Goal: Task Accomplishment & Management: Manage account settings

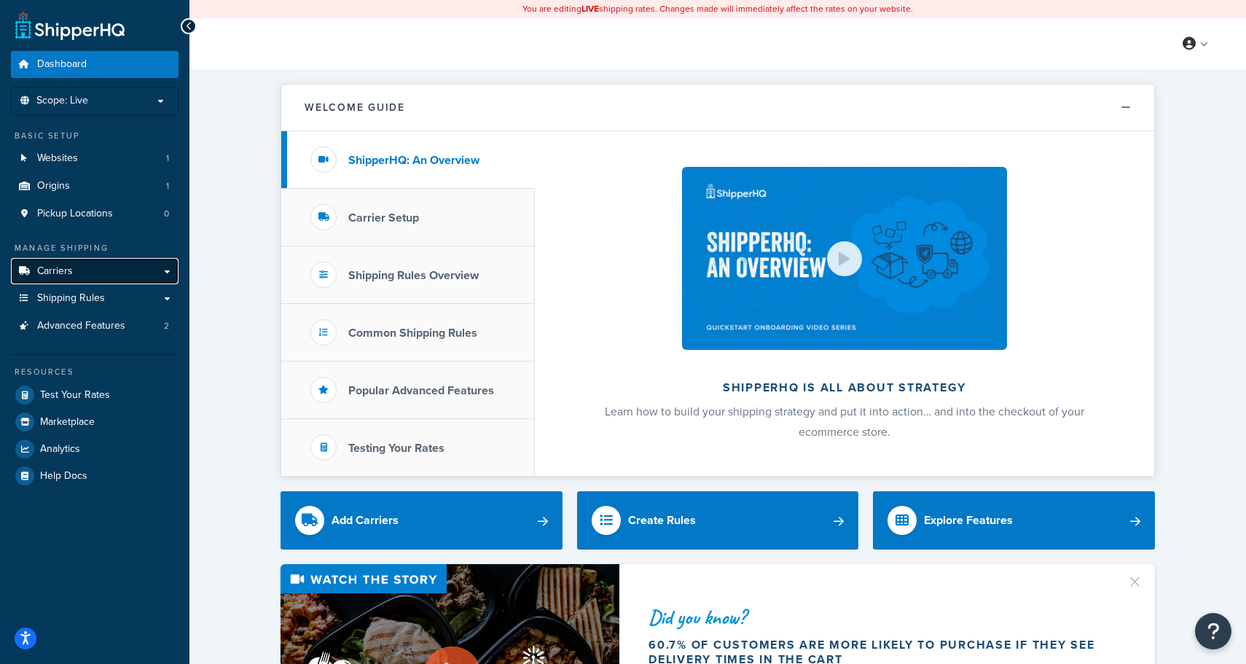
click at [91, 270] on link "Carriers" at bounding box center [95, 271] width 168 height 27
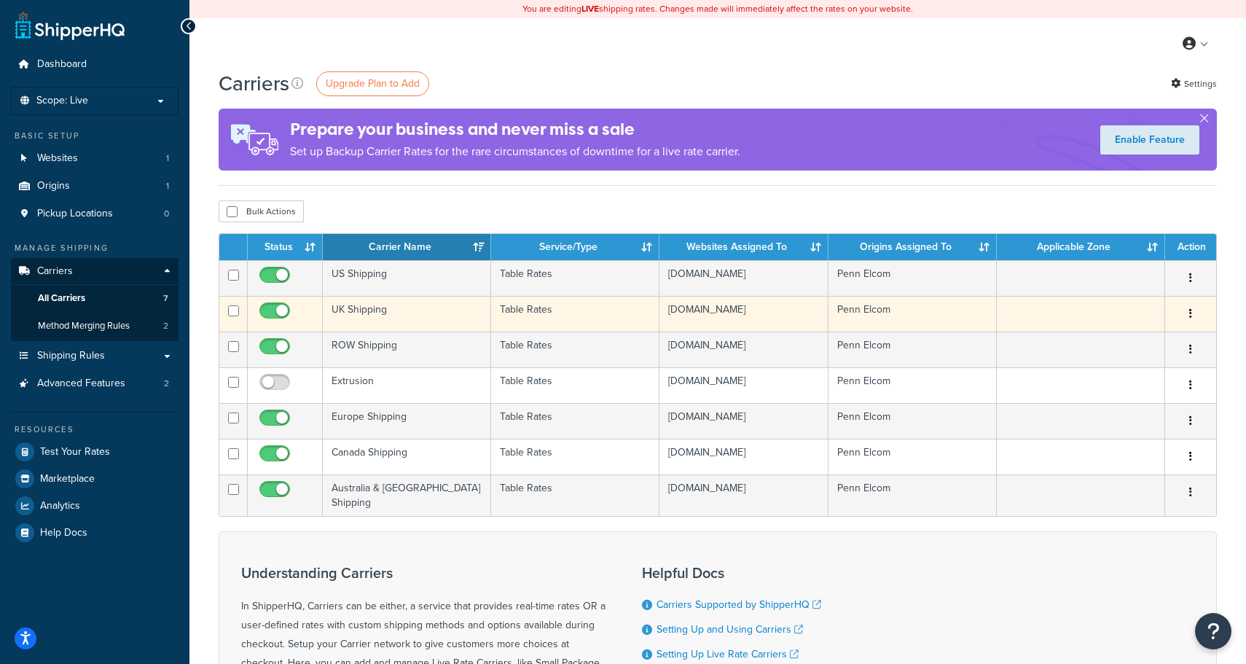
click at [383, 311] on td "UK Shipping" at bounding box center [407, 314] width 168 height 36
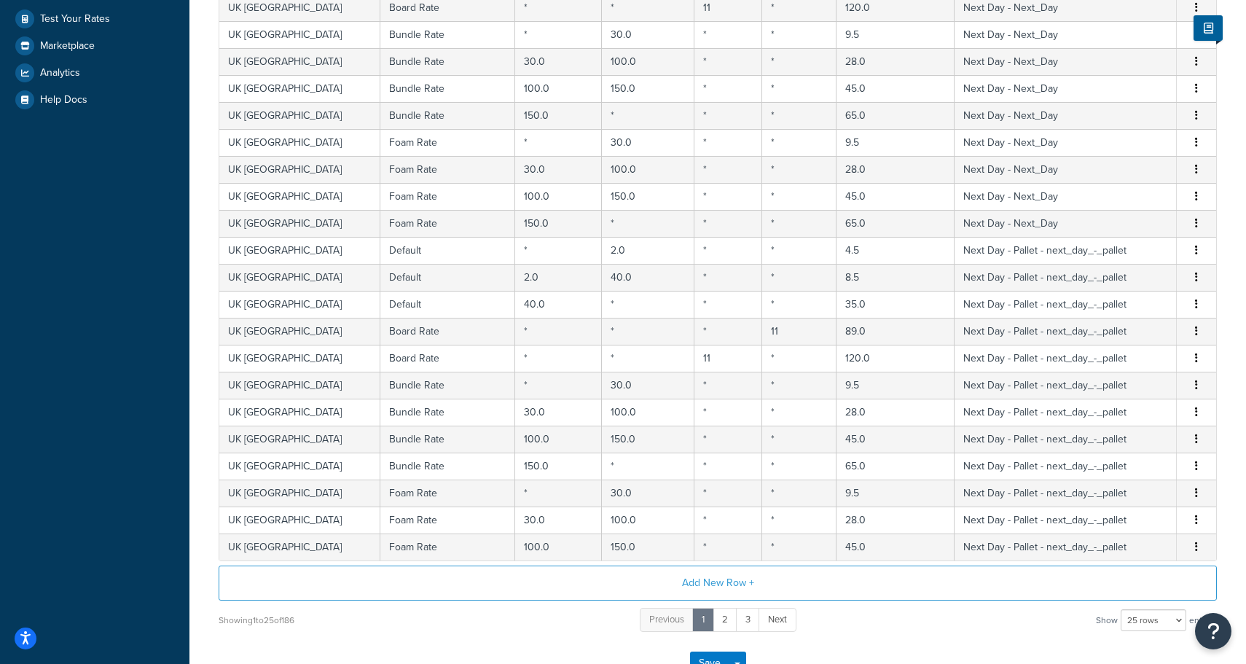
scroll to position [448, 0]
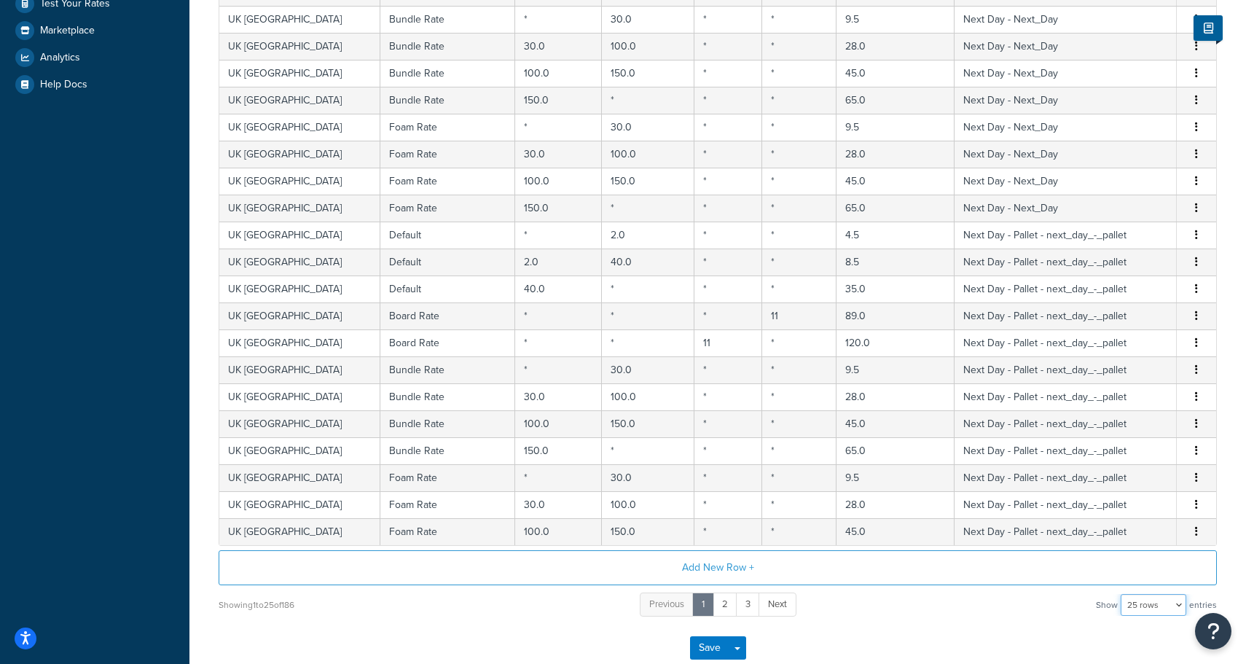
click at [1128, 601] on select "10 rows 15 rows 25 rows 50 rows 100 rows 1000 rows" at bounding box center [1154, 605] width 66 height 22
select select "100"
click at [1123, 595] on select "10 rows 15 rows 25 rows 50 rows 100 rows 1000 rows" at bounding box center [1154, 605] width 66 height 22
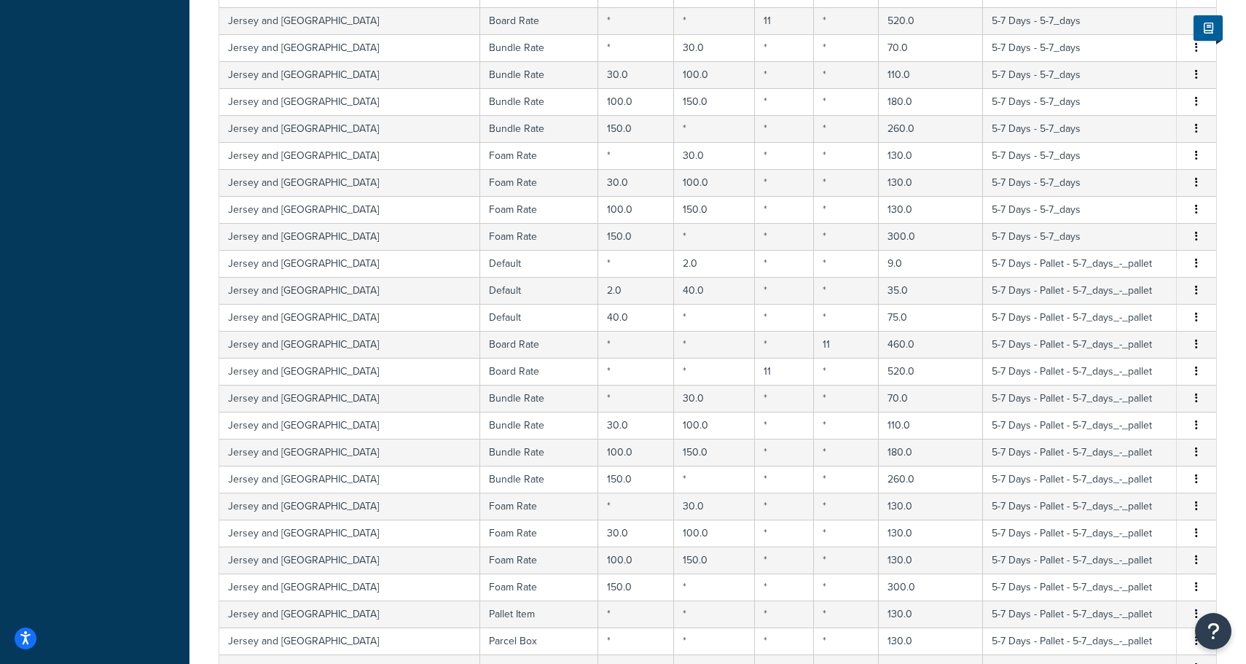
scroll to position [2559, 0]
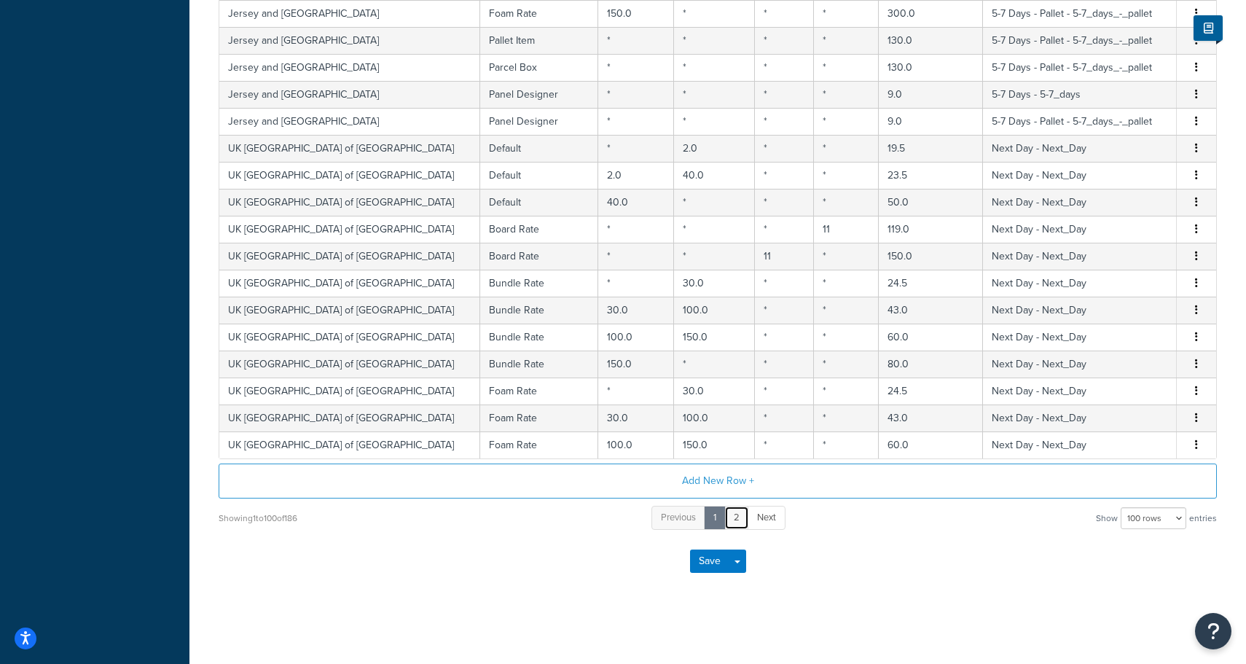
click at [738, 519] on link "2" at bounding box center [737, 518] width 25 height 24
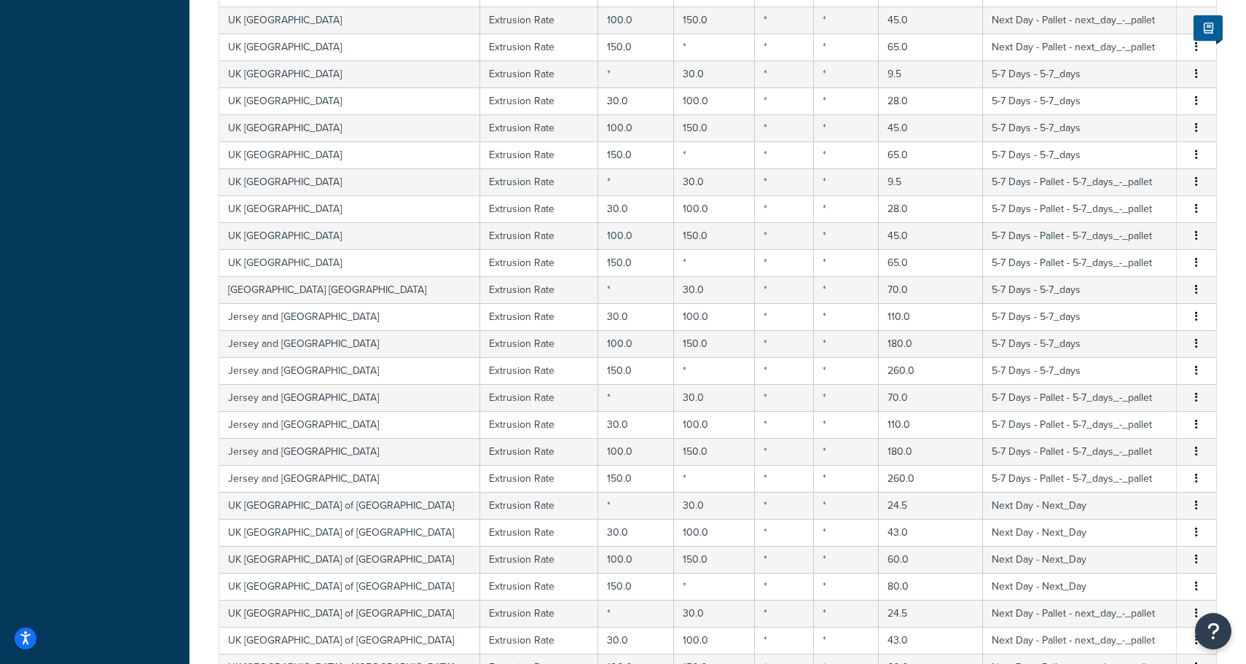
scroll to position [1779, 0]
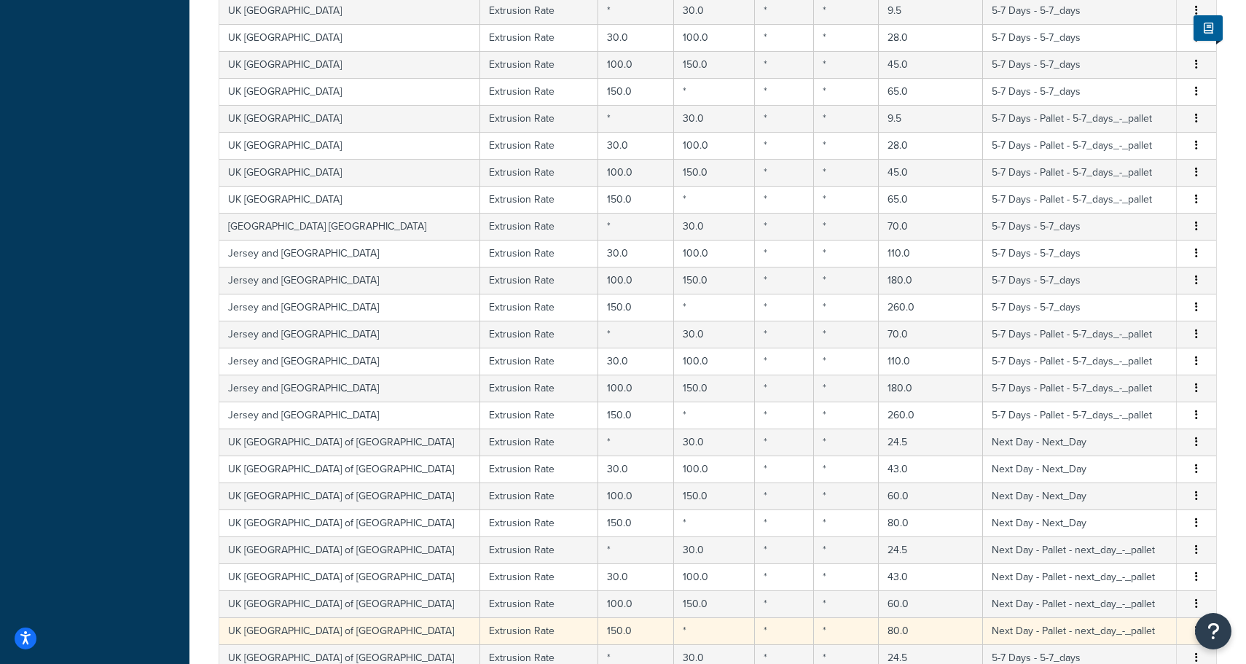
drag, startPoint x: 365, startPoint y: 259, endPoint x: 563, endPoint y: 641, distance: 430.3
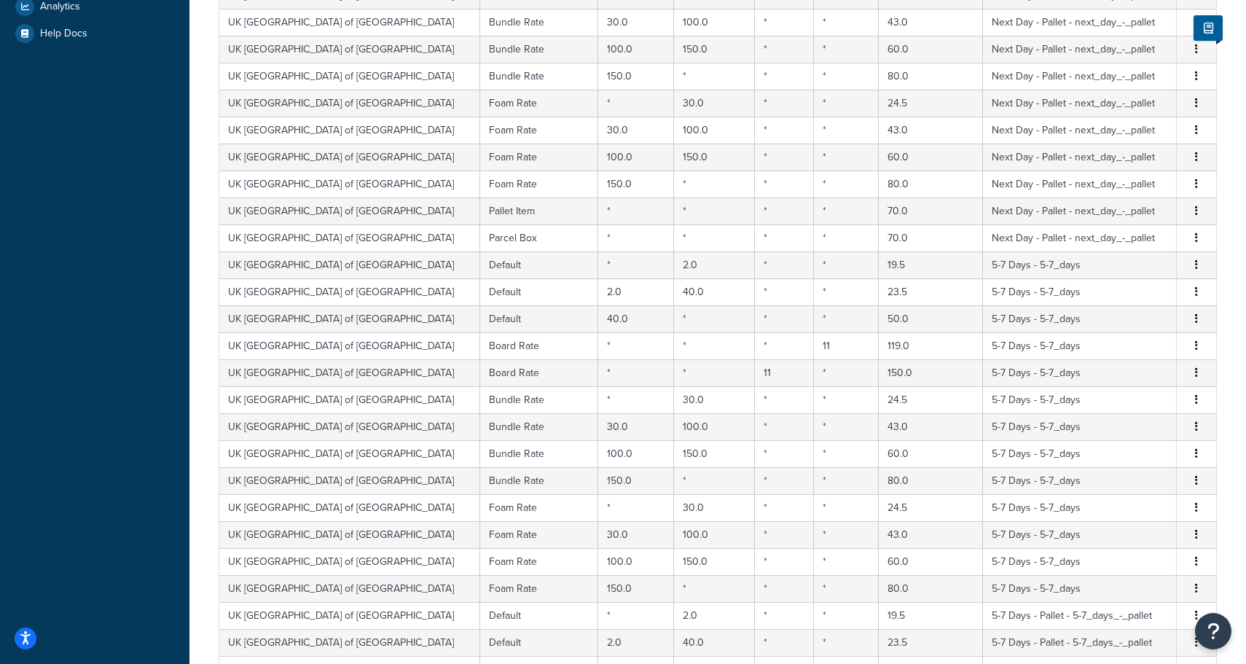
scroll to position [0, 0]
